Goal: Check status: Check status

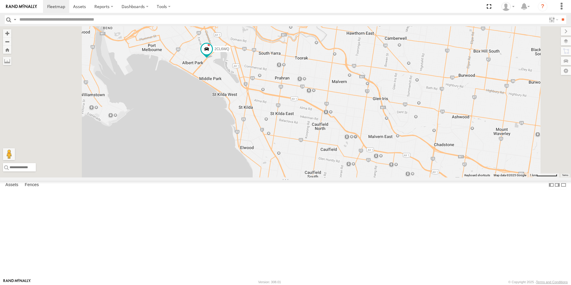
drag, startPoint x: 281, startPoint y: 71, endPoint x: 290, endPoint y: 75, distance: 9.6
click at [290, 75] on div "2CL6WQ 5" at bounding box center [285, 101] width 571 height 151
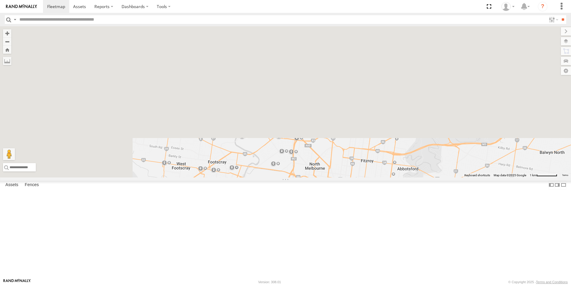
drag, startPoint x: 407, startPoint y: 300, endPoint x: 572, endPoint y: 189, distance: 199.3
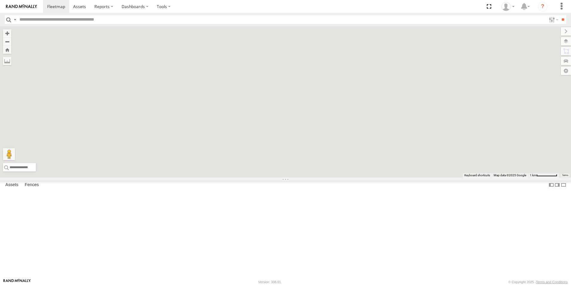
click at [571, 189] on html at bounding box center [285, 142] width 571 height 285
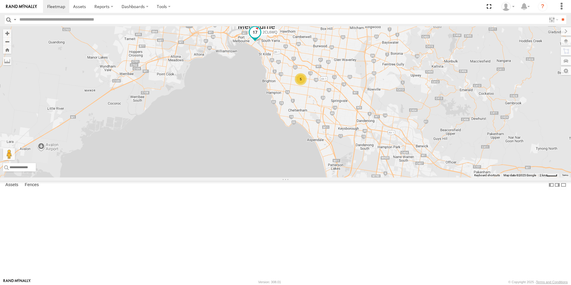
click at [261, 38] on span at bounding box center [255, 32] width 11 height 11
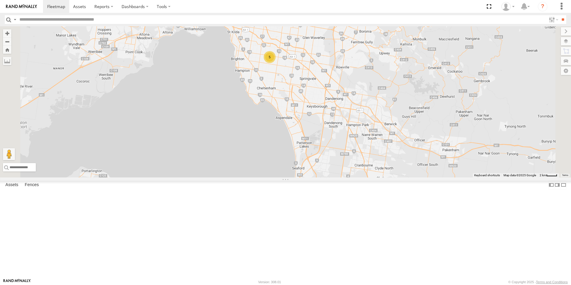
click at [327, 86] on div "2CL6WQ 2CL6WQ All Assets [GEOGRAPHIC_DATA][PERSON_NAME] -37.84186 , [STREET_ADD…" at bounding box center [285, 101] width 571 height 151
click at [229, 16] on span at bounding box center [223, 10] width 11 height 11
click at [217, 13] on label at bounding box center [212, 11] width 12 height 4
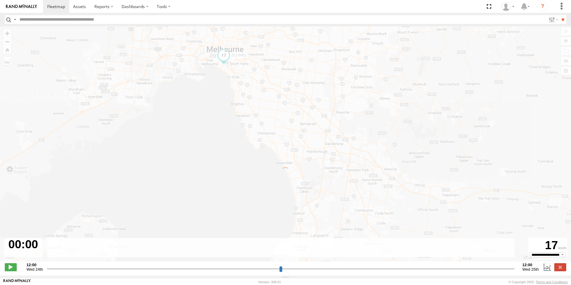
type input "**********"
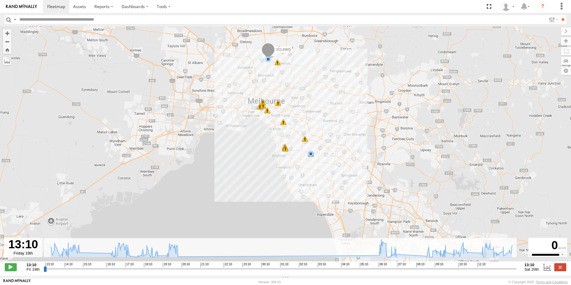
drag, startPoint x: 284, startPoint y: 63, endPoint x: 287, endPoint y: 84, distance: 21.2
click at [287, 84] on div "2CL6WQ 13:10 Fri 13:23 Fri 14:04 Fri 14:20 Fri 14:47 Fri 14:51 Fri 16:49 Fri 17…" at bounding box center [285, 146] width 571 height 241
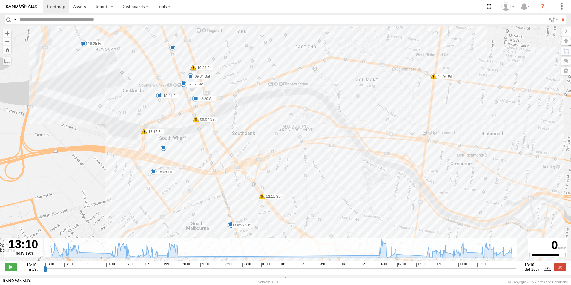
click at [164, 149] on div "5" at bounding box center [164, 148] width 6 height 6
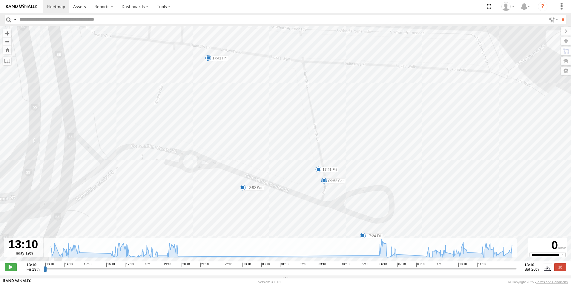
click at [237, 120] on div "2CL6WQ 13:10 Fri 13:23 Fri 14:04 Fri 14:20 Fri 14:47 Fri 14:51 Fri 16:49 Fri 17…" at bounding box center [285, 146] width 571 height 241
